Goal: Use online tool/utility: Utilize a website feature to perform a specific function

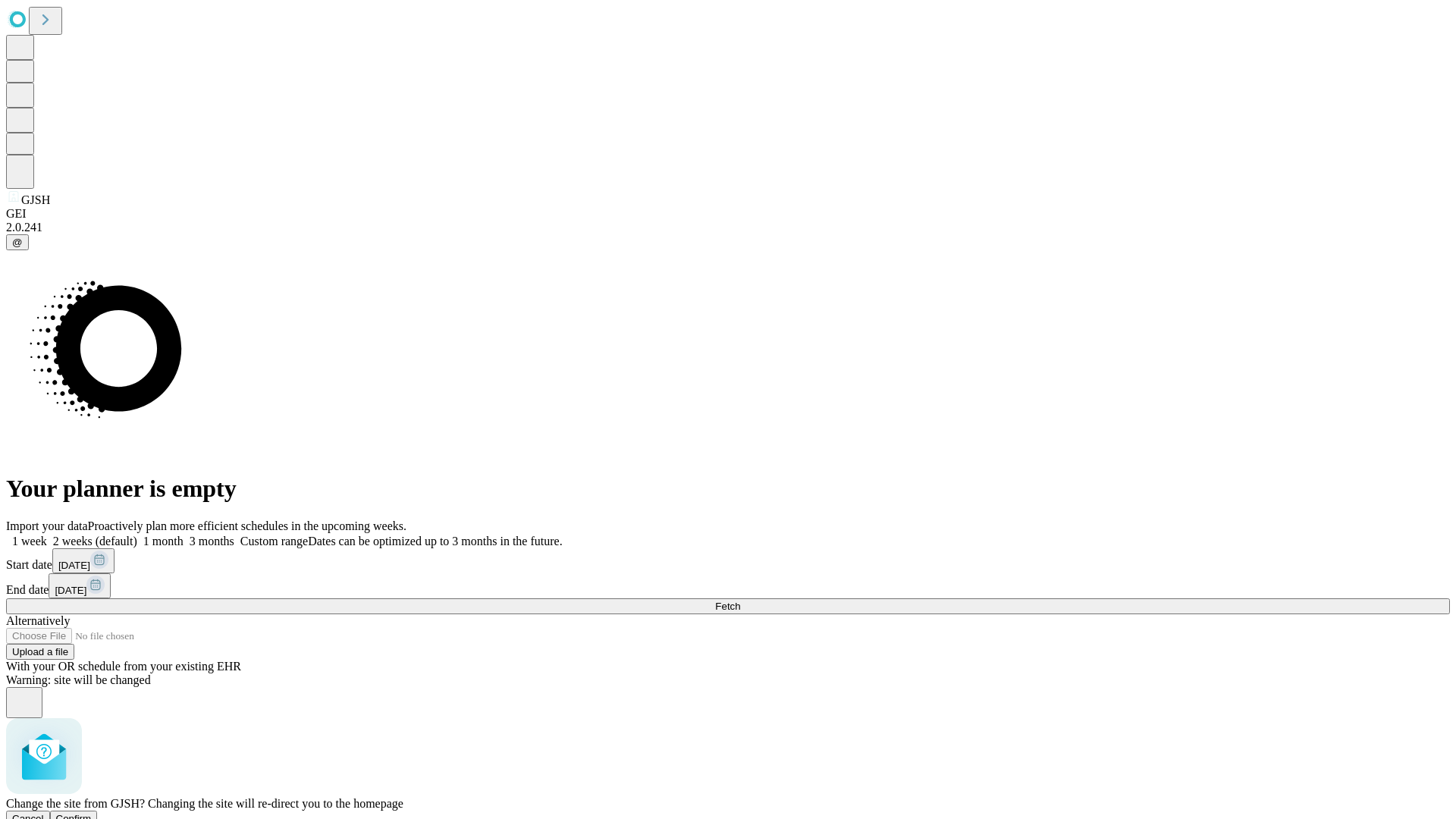
click at [92, 812] on span "Confirm" at bounding box center [74, 817] width 36 height 11
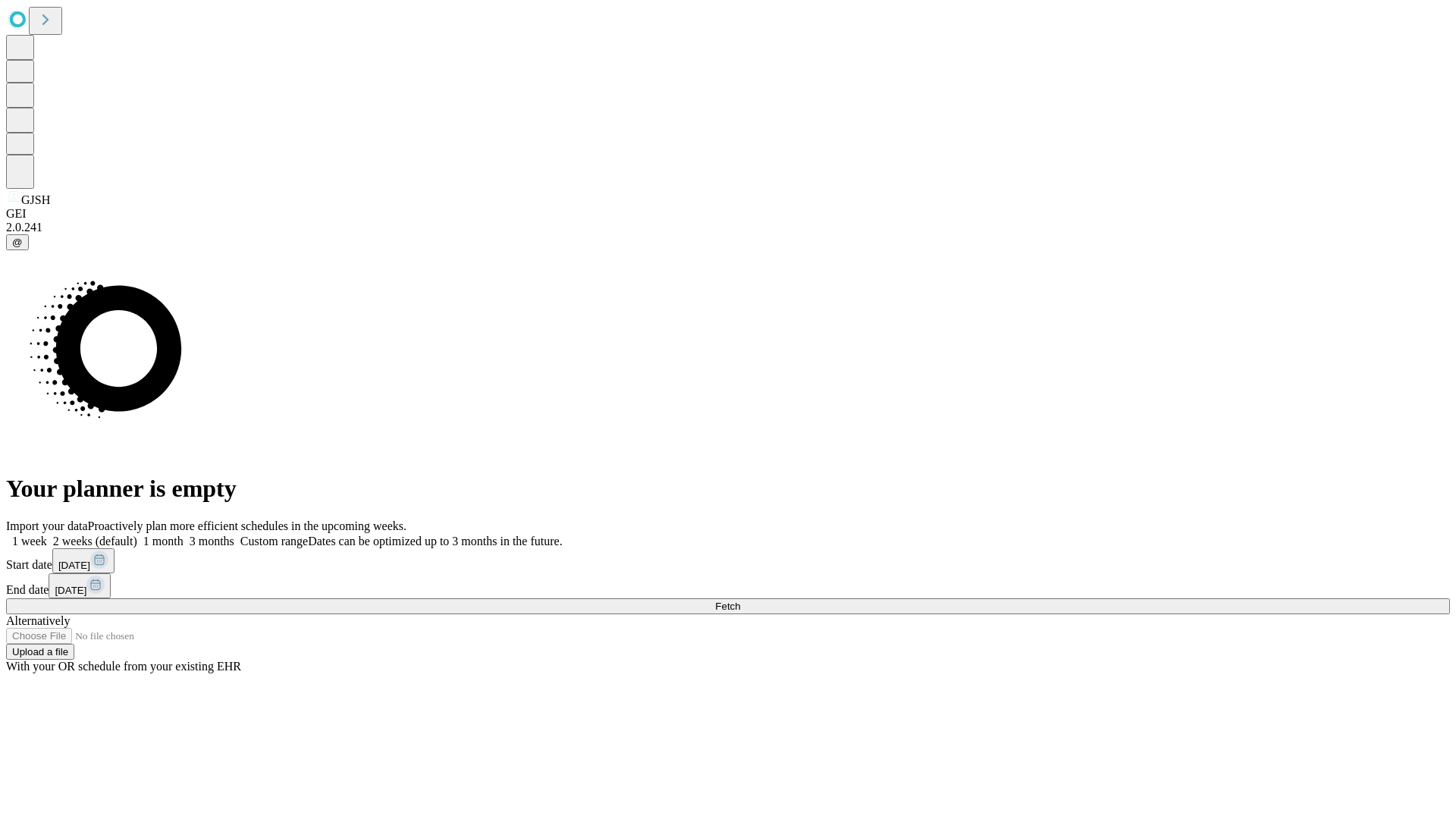
click at [137, 534] on label "2 weeks (default)" at bounding box center [92, 540] width 90 height 13
click at [740, 600] on span "Fetch" at bounding box center [727, 605] width 25 height 11
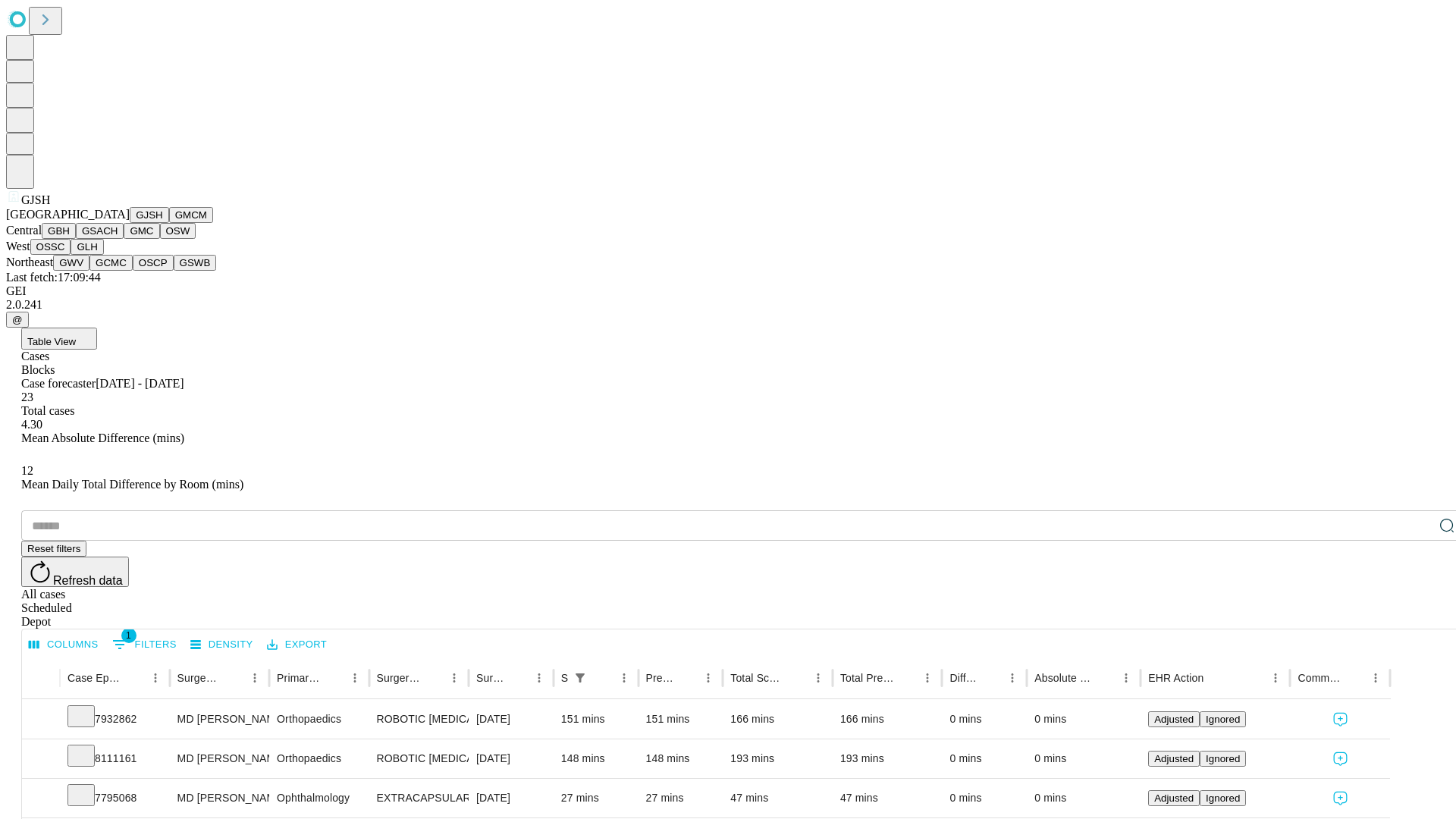
click at [169, 223] on button "GMCM" at bounding box center [191, 215] width 44 height 16
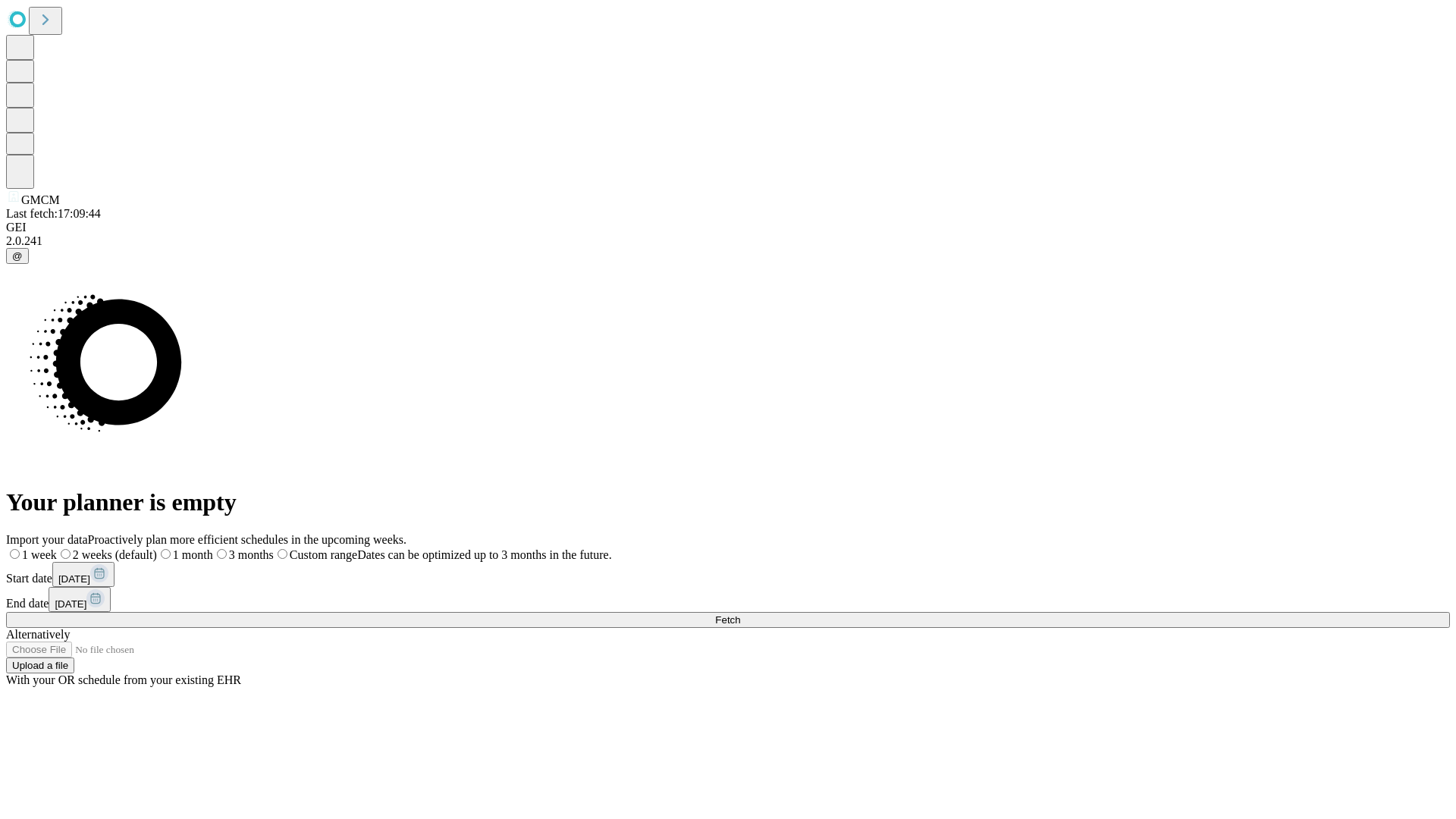
click at [740, 614] on span "Fetch" at bounding box center [727, 619] width 25 height 11
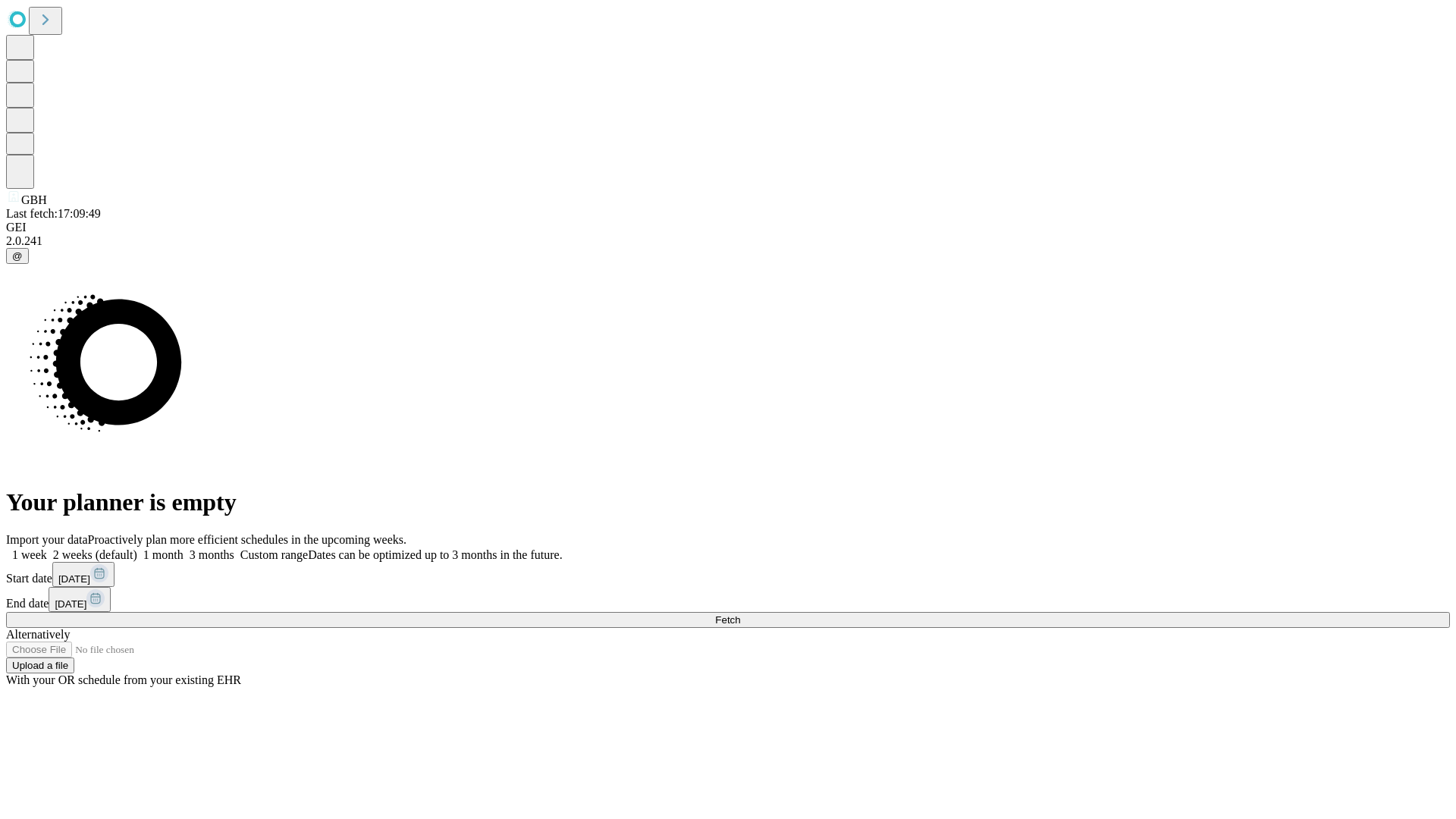
click at [740, 614] on span "Fetch" at bounding box center [727, 619] width 25 height 11
click at [137, 548] on label "2 weeks (default)" at bounding box center [92, 554] width 90 height 13
click at [740, 614] on span "Fetch" at bounding box center [727, 619] width 25 height 11
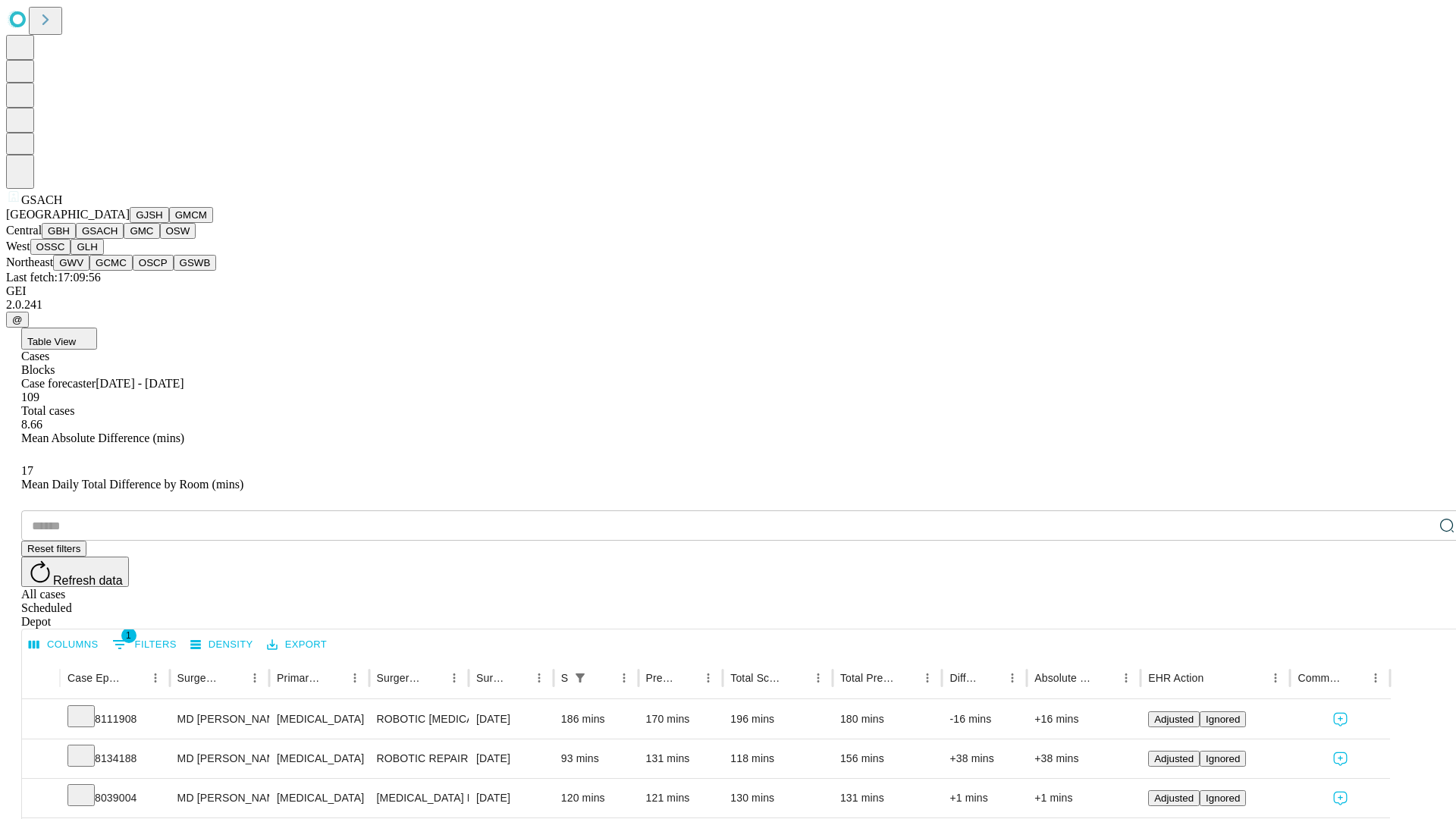
click at [123, 239] on button "GMC" at bounding box center [141, 230] width 36 height 16
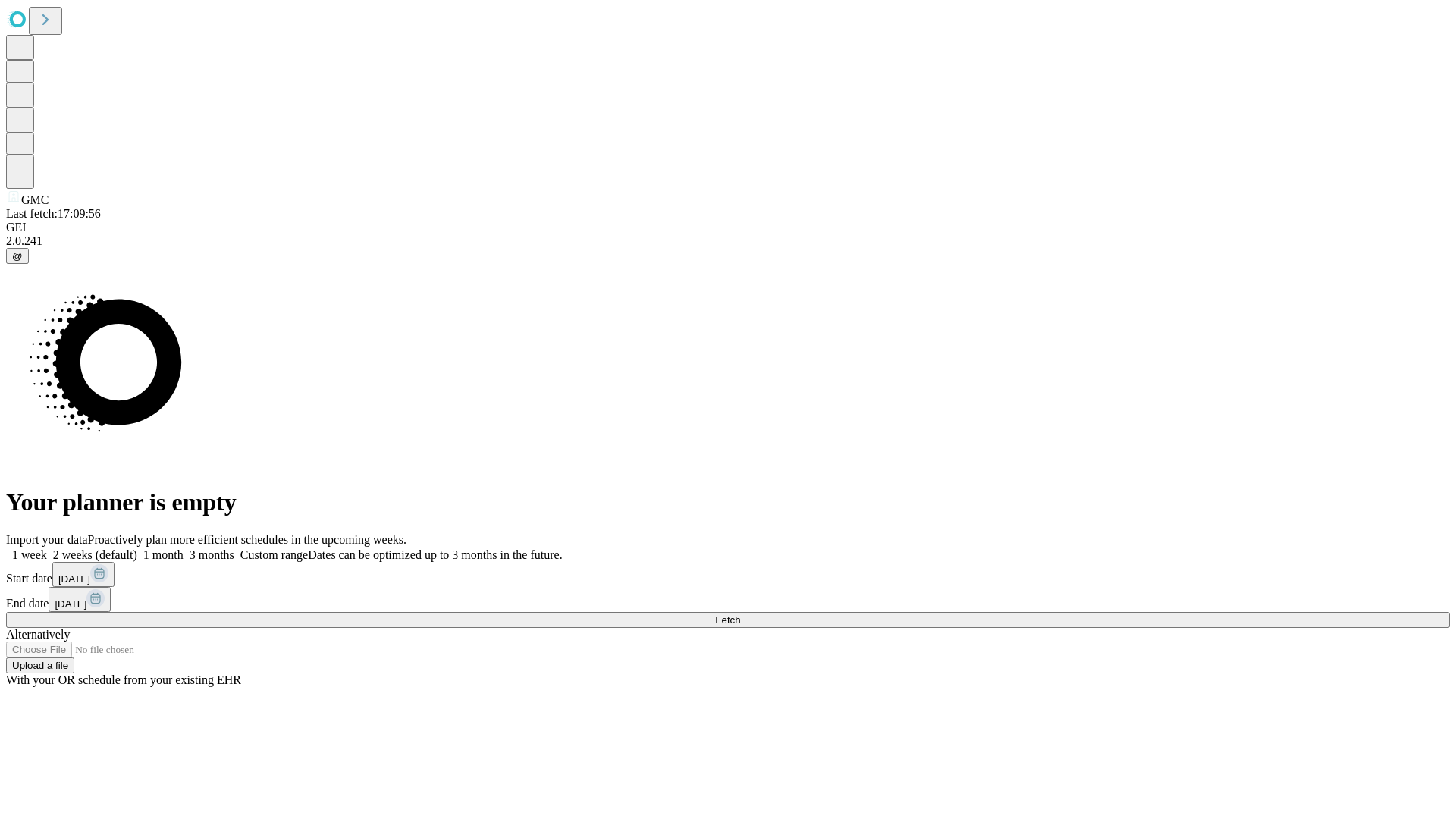
click at [137, 548] on label "2 weeks (default)" at bounding box center [92, 554] width 90 height 13
click at [740, 614] on span "Fetch" at bounding box center [727, 619] width 25 height 11
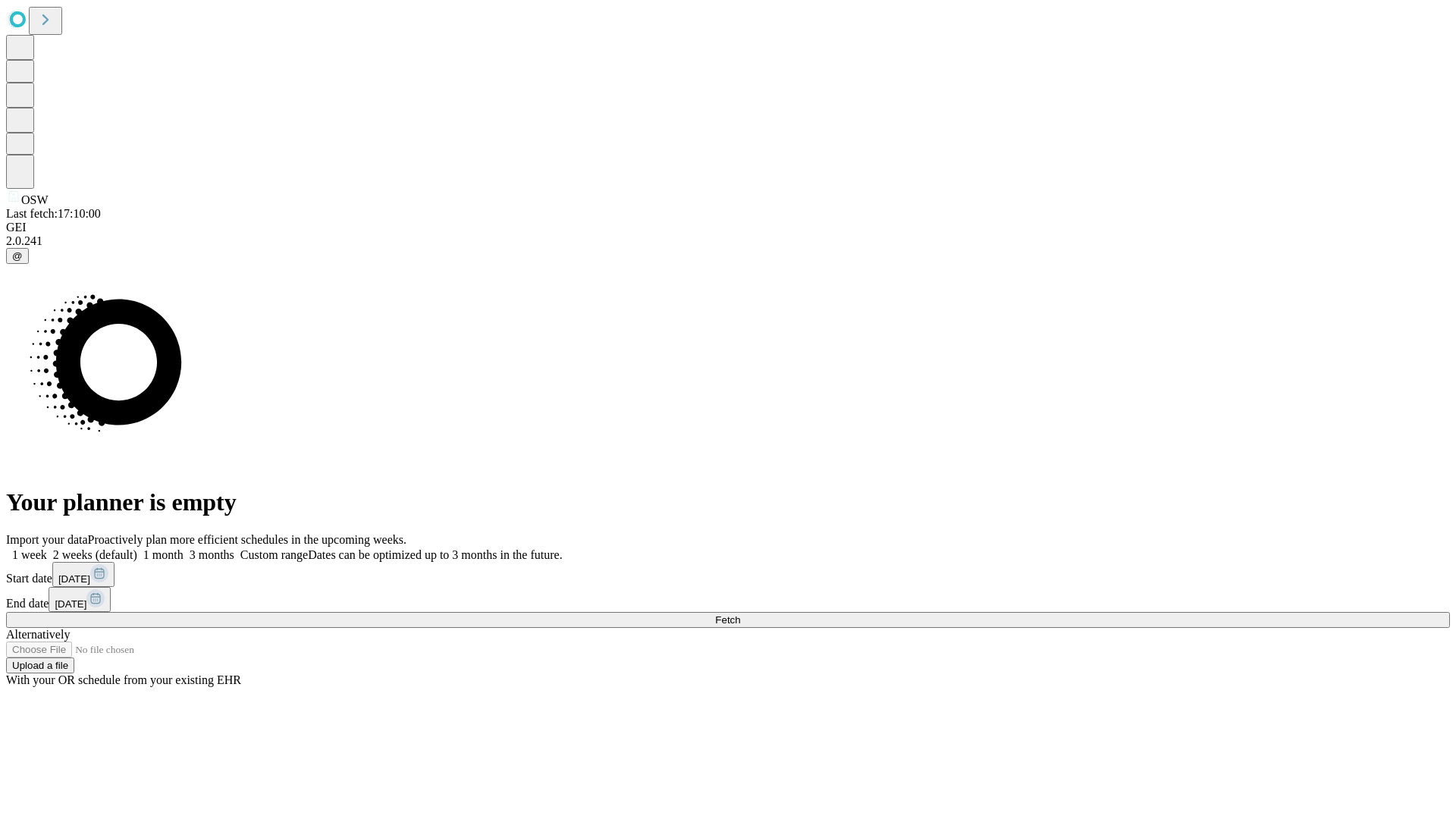
click at [137, 548] on label "2 weeks (default)" at bounding box center [92, 554] width 90 height 13
click at [740, 614] on span "Fetch" at bounding box center [727, 619] width 25 height 11
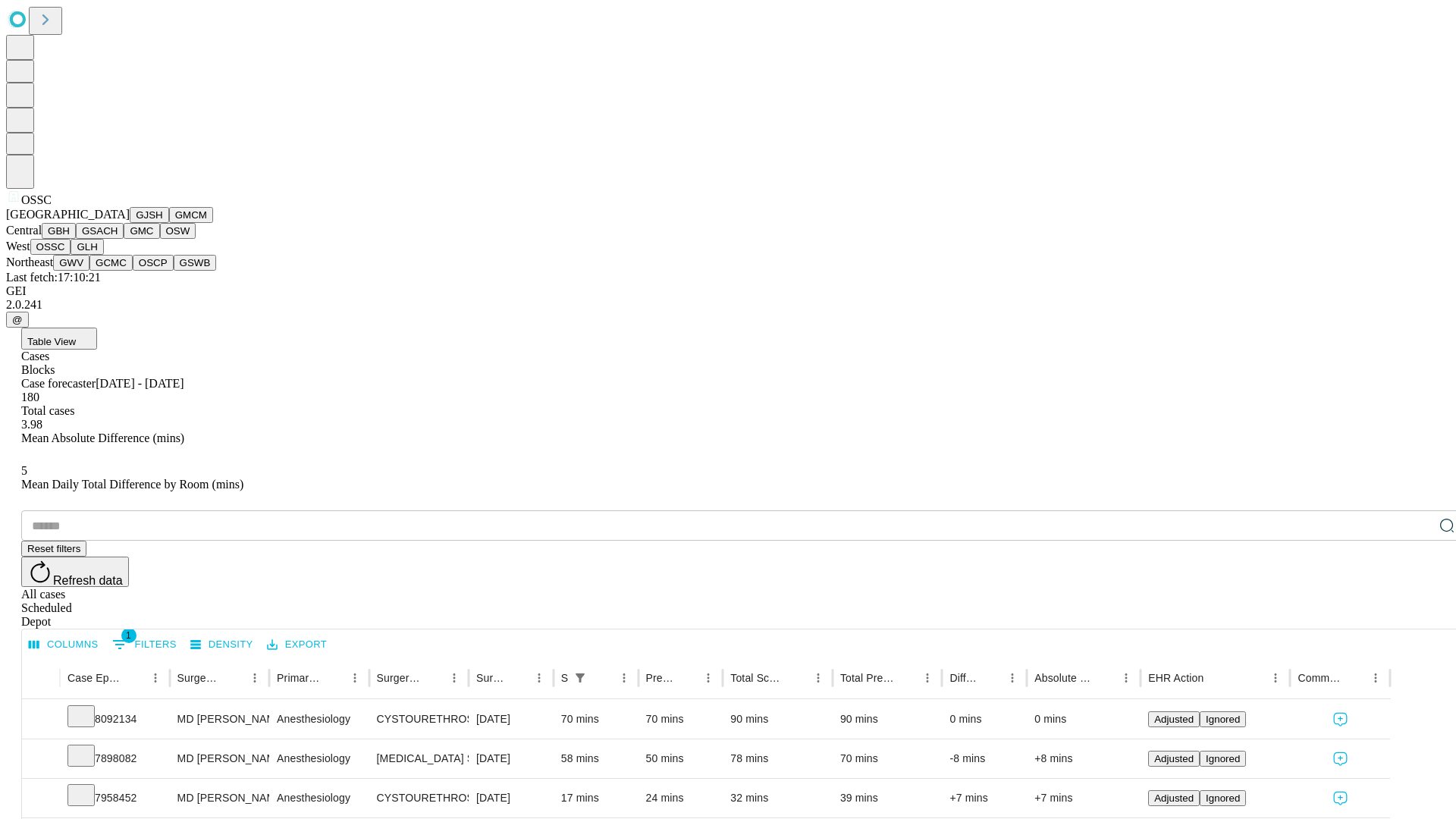
click at [103, 255] on button "GLH" at bounding box center [86, 246] width 33 height 16
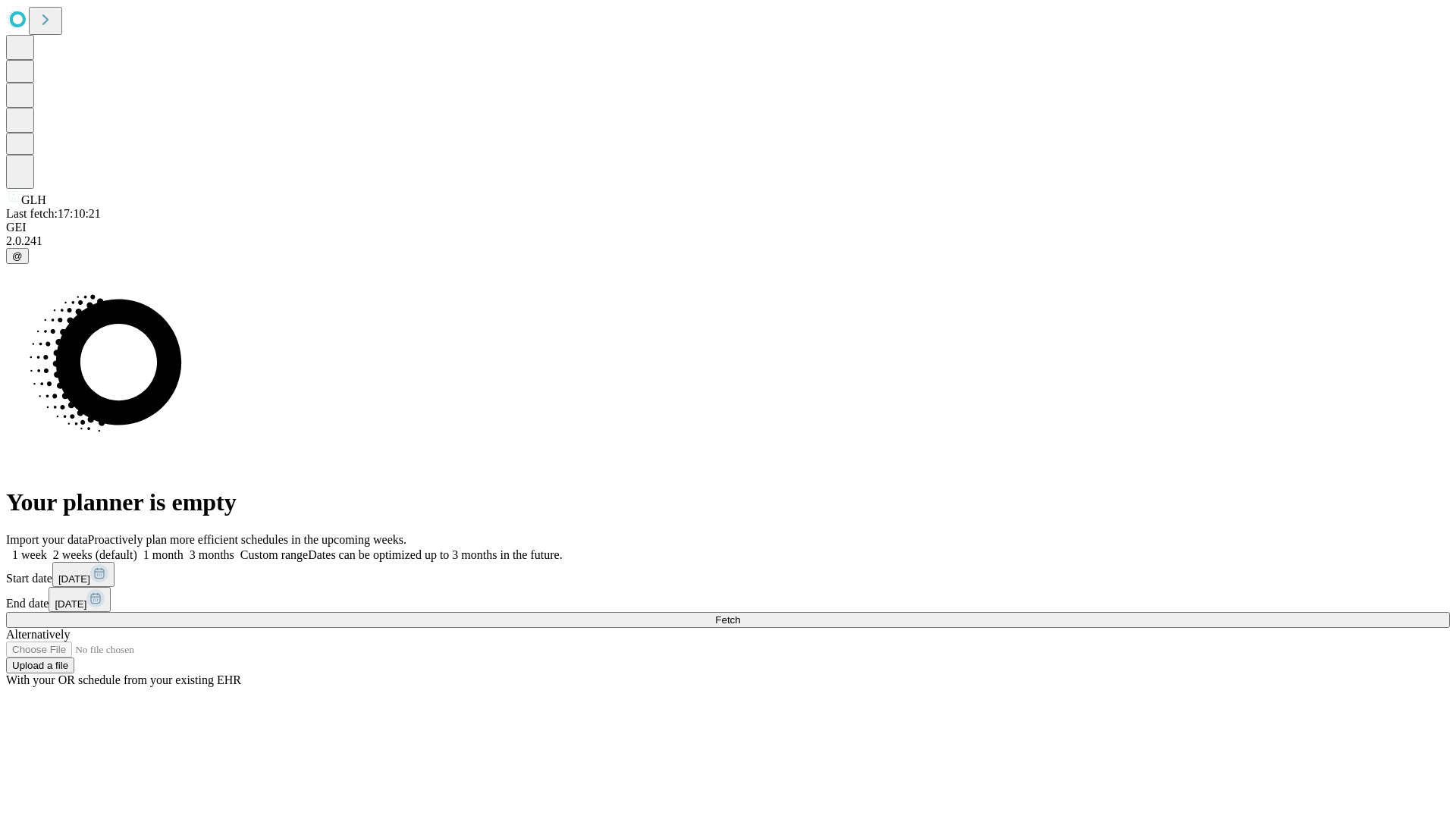
click at [740, 614] on span "Fetch" at bounding box center [727, 619] width 25 height 11
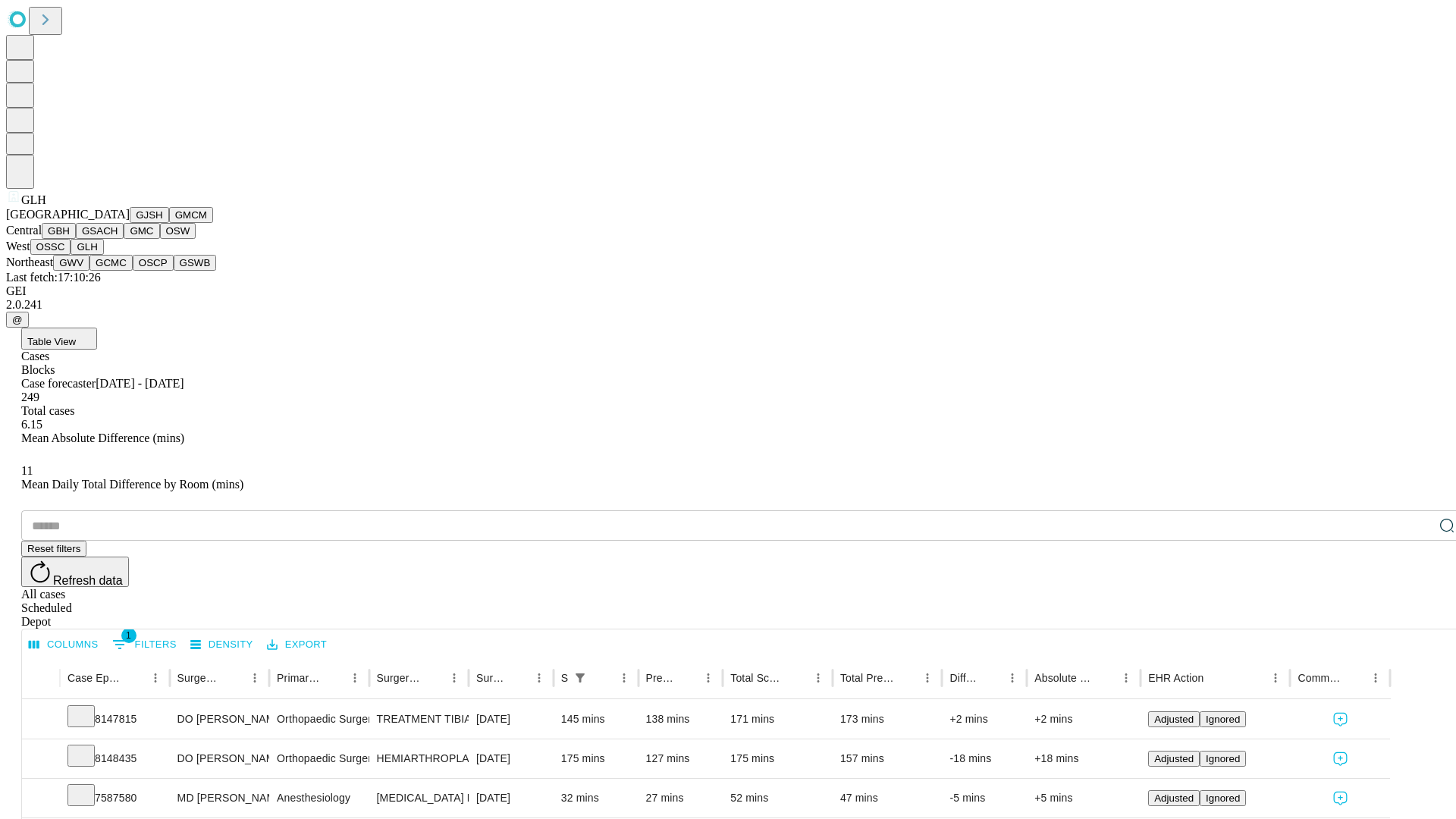
click at [90, 270] on button "GWV" at bounding box center [71, 263] width 37 height 16
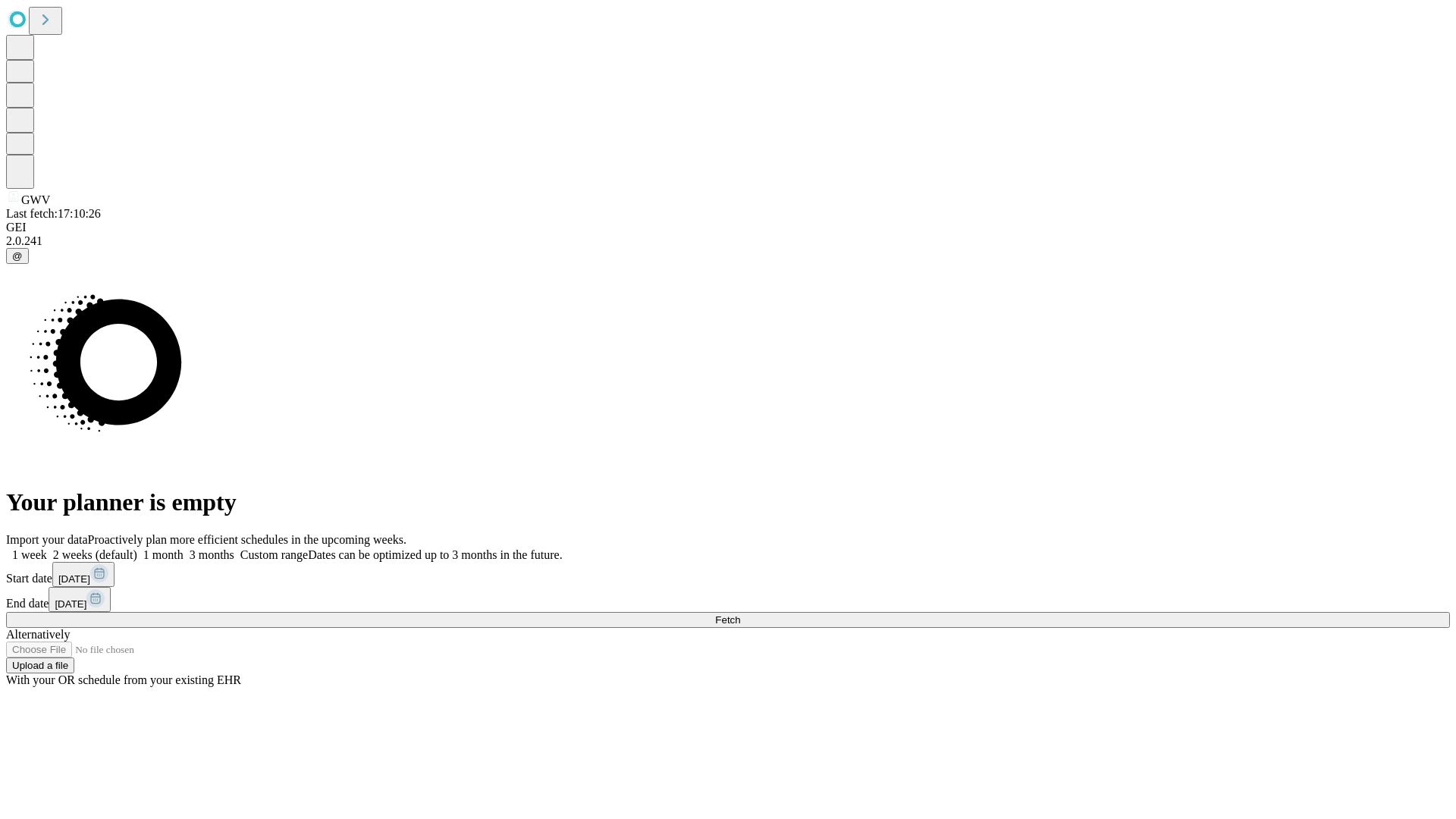
click at [137, 548] on label "2 weeks (default)" at bounding box center [92, 554] width 90 height 13
click at [740, 614] on span "Fetch" at bounding box center [727, 619] width 25 height 11
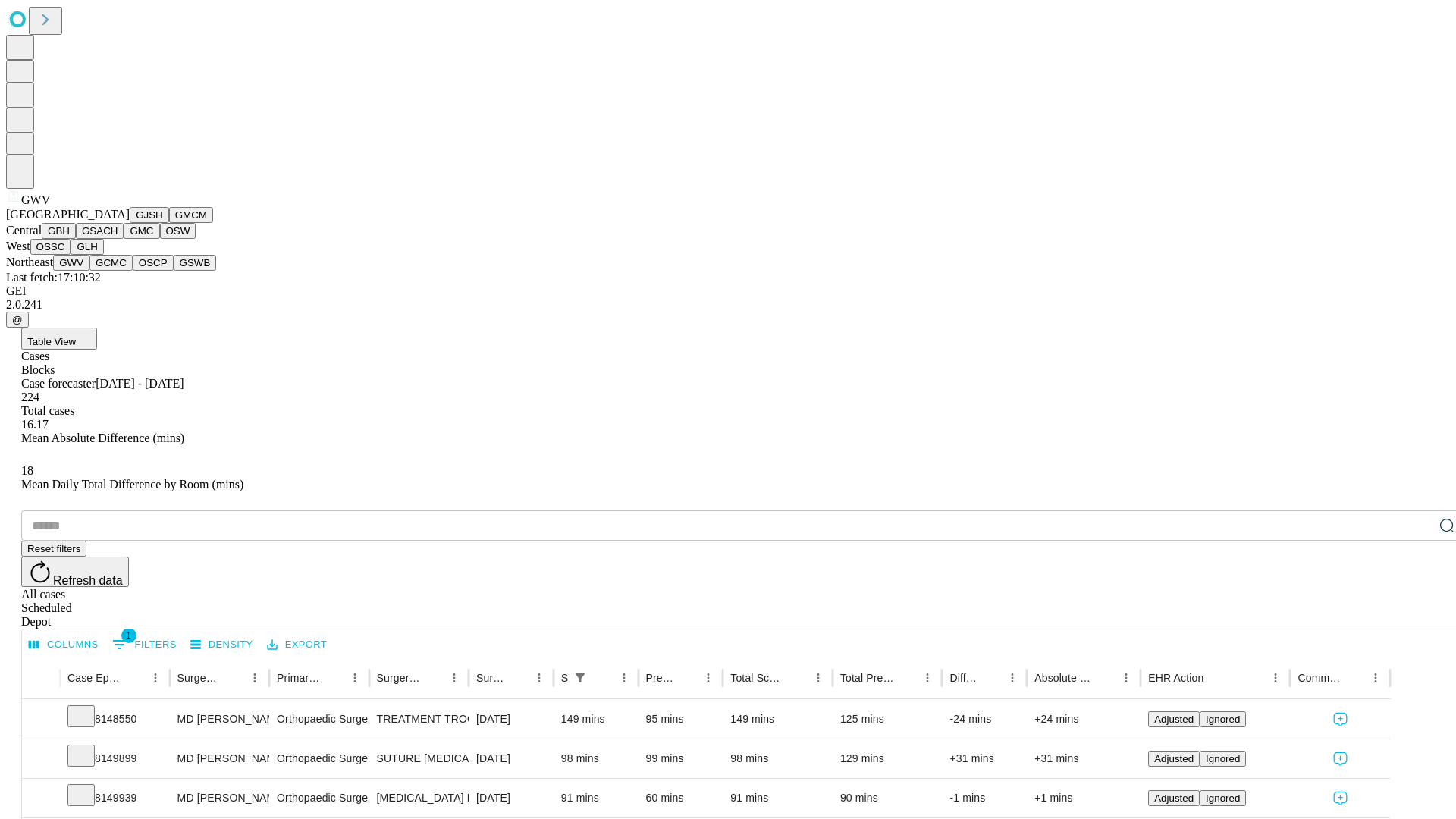
click at [117, 270] on button "GCMC" at bounding box center [111, 263] width 43 height 16
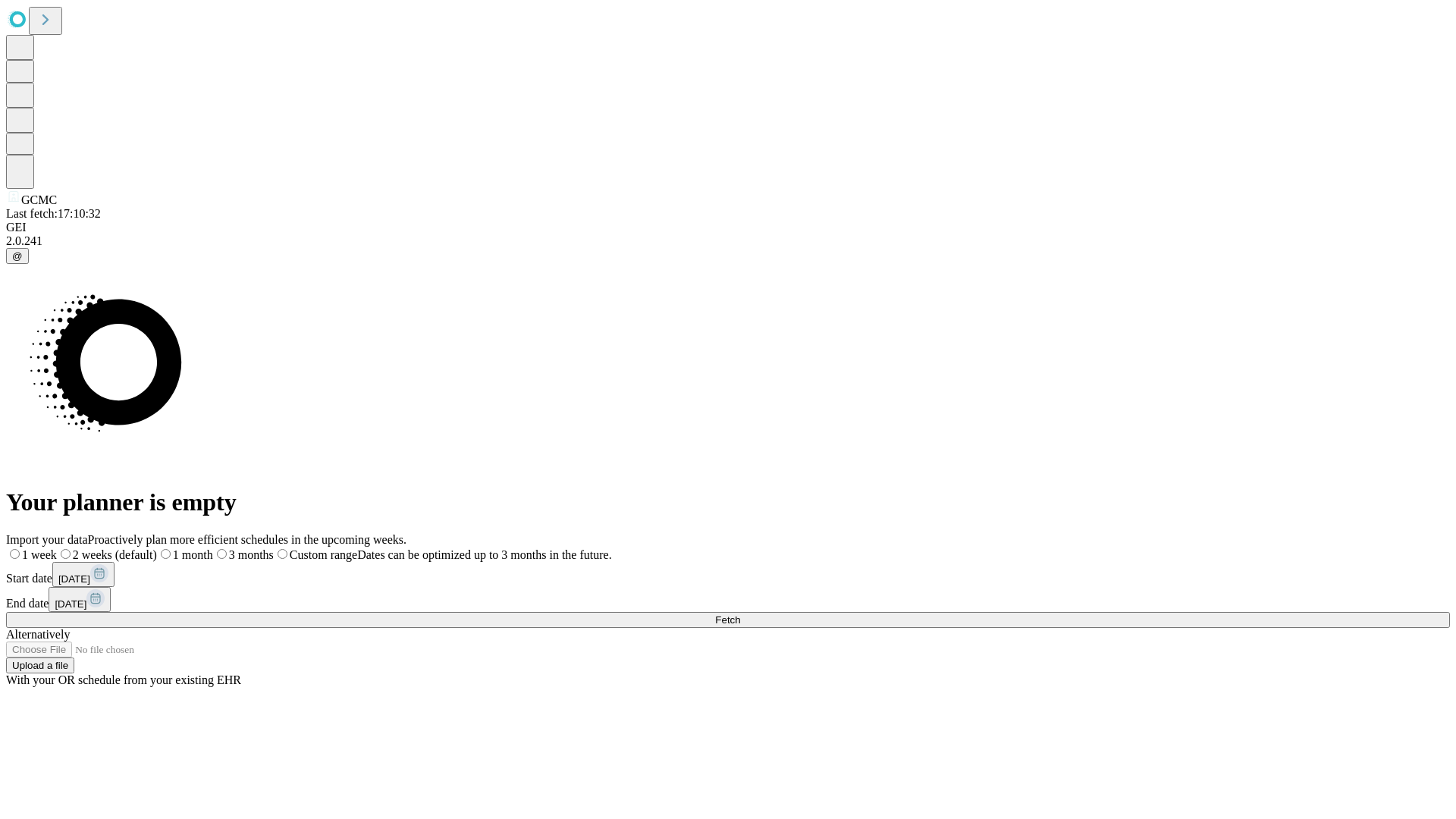
click at [157, 548] on label "2 weeks (default)" at bounding box center [106, 554] width 100 height 13
click at [740, 614] on span "Fetch" at bounding box center [727, 619] width 25 height 11
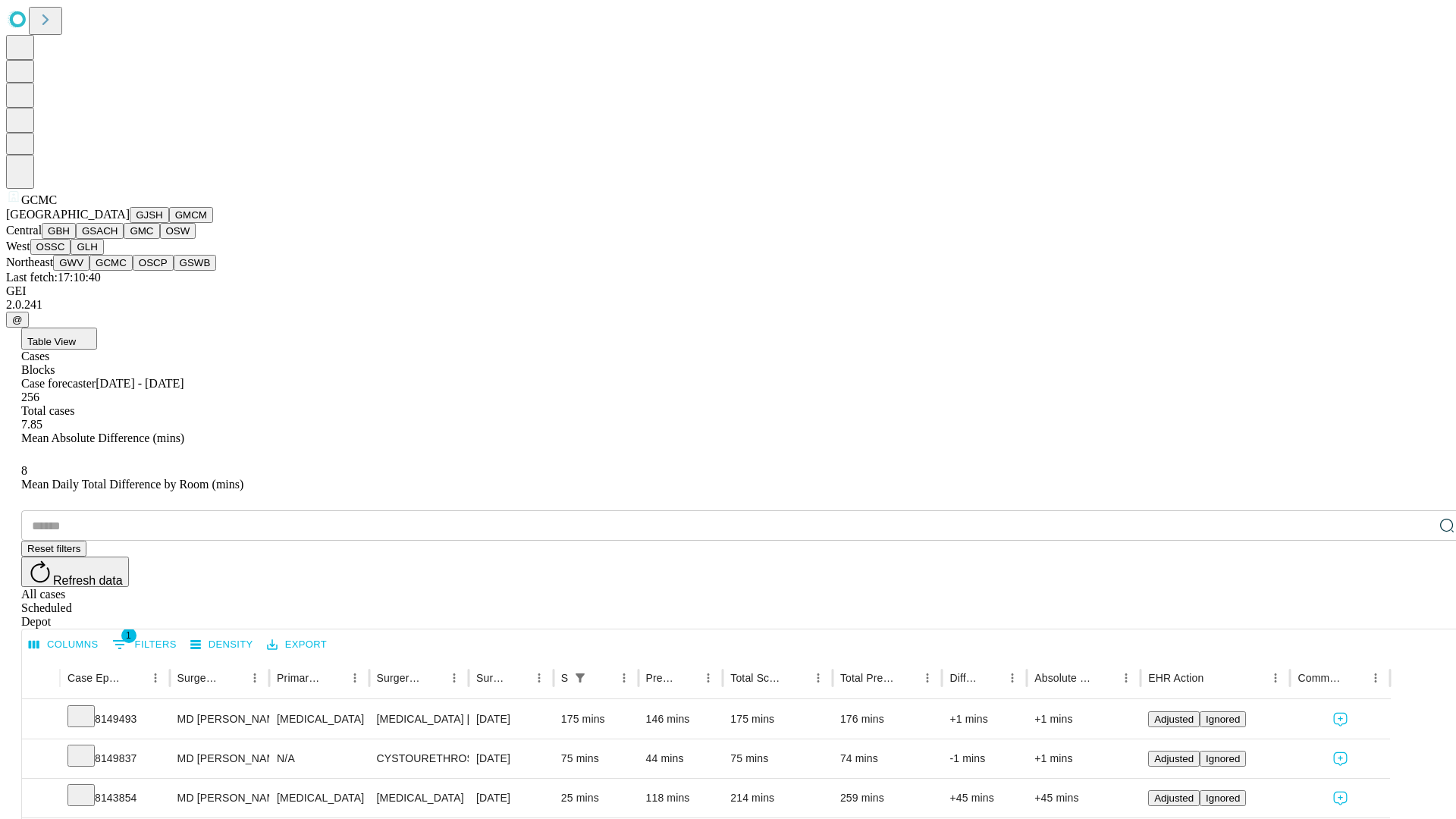
click at [133, 270] on button "OSCP" at bounding box center [153, 263] width 41 height 16
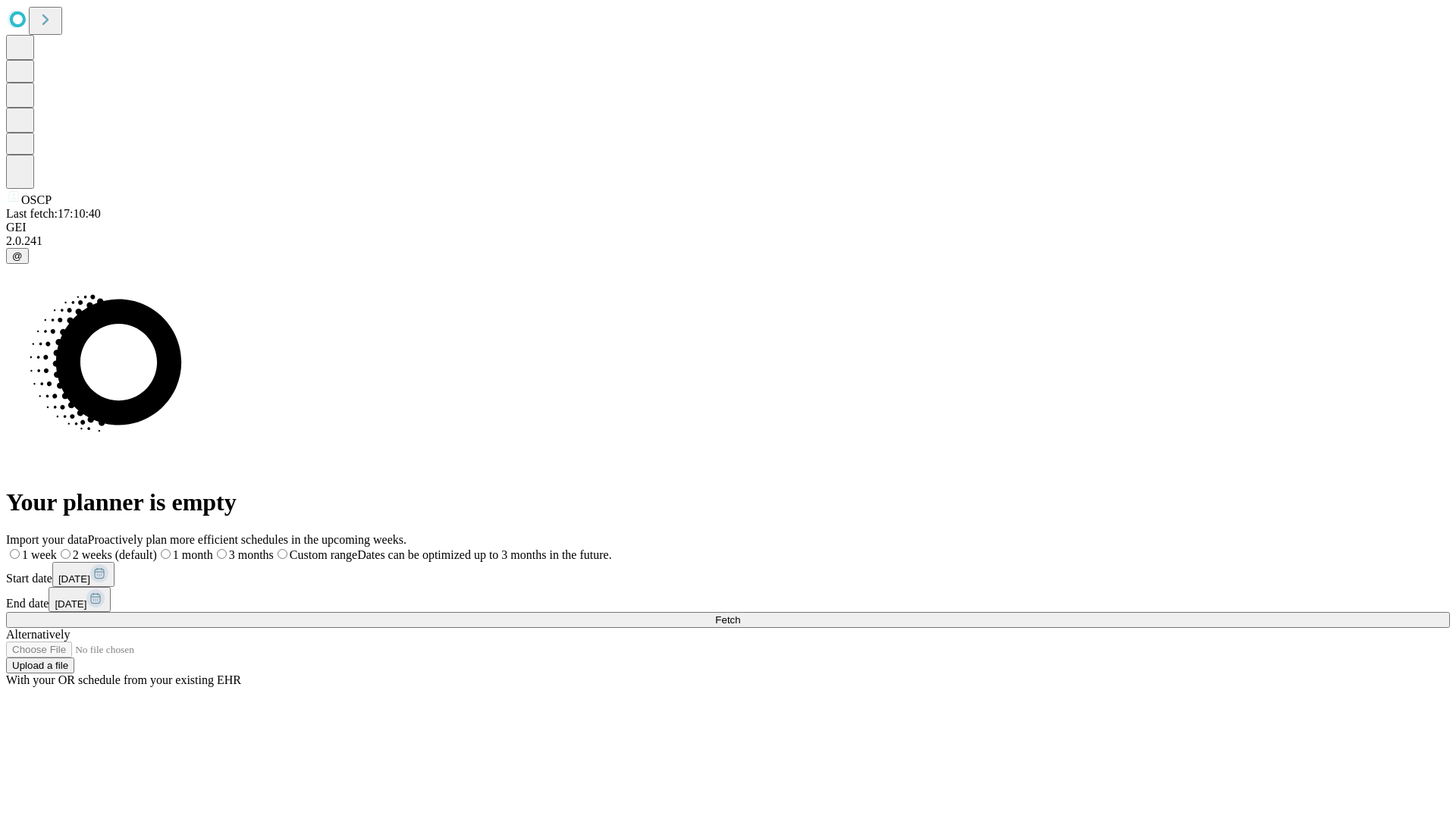
click at [157, 548] on label "2 weeks (default)" at bounding box center [106, 554] width 100 height 13
click at [740, 614] on span "Fetch" at bounding box center [727, 619] width 25 height 11
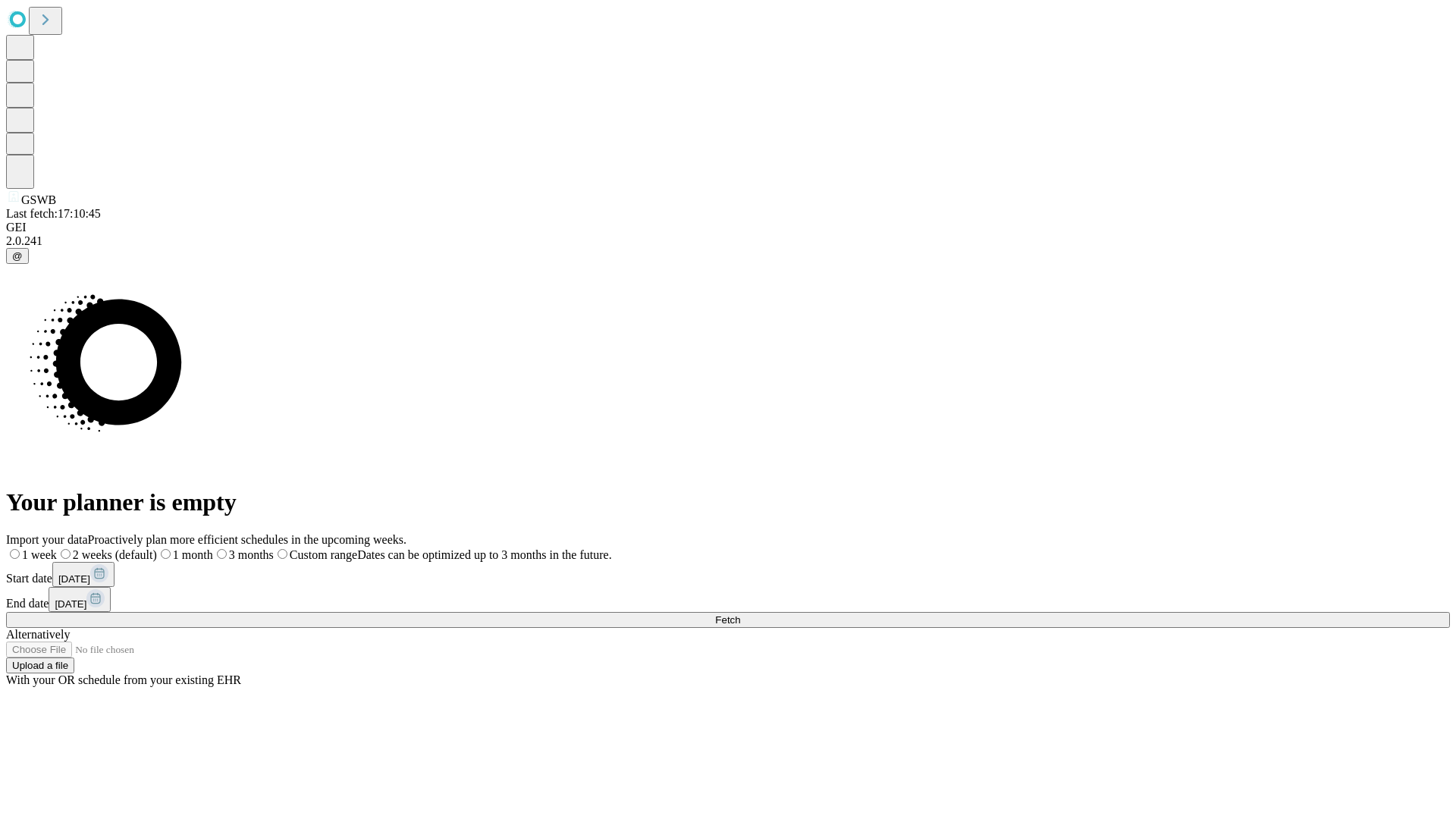
click at [157, 548] on label "2 weeks (default)" at bounding box center [106, 554] width 100 height 13
click at [740, 614] on span "Fetch" at bounding box center [727, 619] width 25 height 11
